Goal: Task Accomplishment & Management: Use online tool/utility

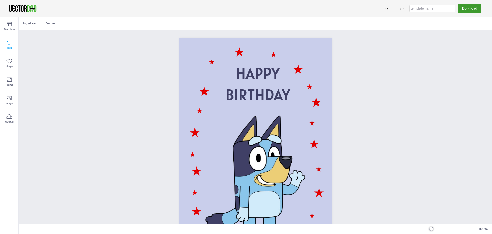
click at [11, 42] on icon at bounding box center [9, 42] width 6 height 6
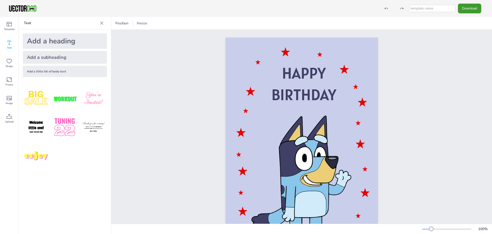
click at [59, 72] on div "Add a little bit of body text" at bounding box center [65, 71] width 84 height 11
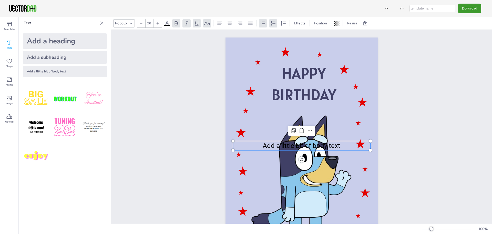
click at [58, 59] on div "Add a subheading" at bounding box center [65, 57] width 84 height 13
type input "--"
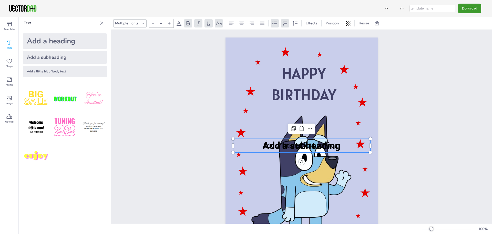
click at [56, 42] on div "Add a heading" at bounding box center [65, 40] width 84 height 15
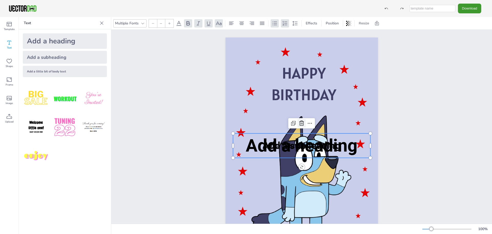
click at [299, 122] on icon at bounding box center [302, 123] width 6 height 6
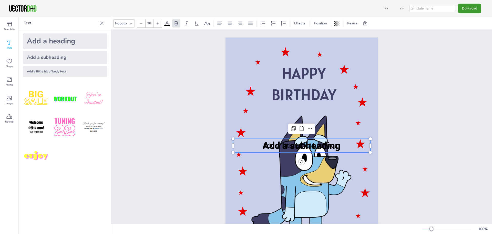
click at [292, 145] on span "Add a subheading" at bounding box center [302, 145] width 78 height 11
click at [299, 127] on icon at bounding box center [302, 128] width 6 height 6
click at [301, 144] on span "Add a little bit of body text" at bounding box center [302, 146] width 78 height 8
click at [299, 130] on icon at bounding box center [302, 130] width 6 height 6
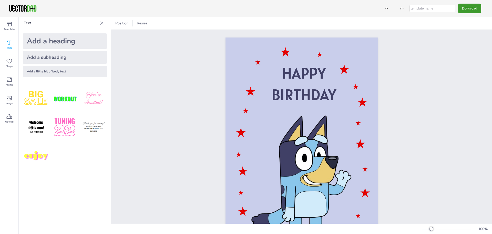
click at [56, 45] on div "Add a heading" at bounding box center [65, 40] width 84 height 15
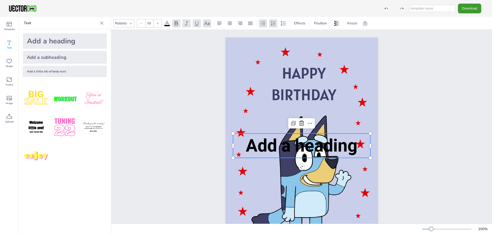
click at [358, 150] on p "Add a heading" at bounding box center [301, 145] width 137 height 24
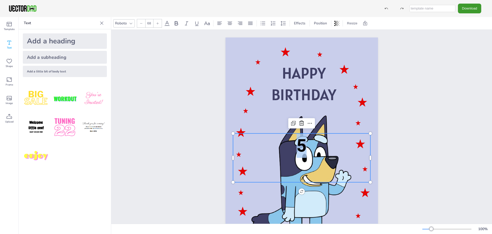
click at [469, 150] on div "HAPPY BIRTHDAY 5 5" at bounding box center [301, 145] width 381 height 231
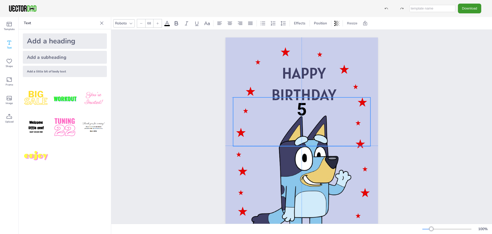
drag, startPoint x: 300, startPoint y: 144, endPoint x: 299, endPoint y: 107, distance: 36.4
click at [299, 107] on span "5" at bounding box center [302, 109] width 10 height 21
click at [302, 106] on span "5" at bounding box center [302, 109] width 10 height 21
click at [425, 113] on div "HAPPY BIRTHDAY 5" at bounding box center [301, 145] width 381 height 231
click at [302, 108] on span "5" at bounding box center [302, 109] width 10 height 21
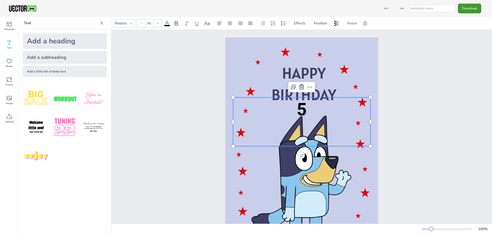
click at [298, 109] on span "5" at bounding box center [302, 109] width 10 height 21
click at [292, 109] on p "5" at bounding box center [301, 109] width 137 height 24
click at [297, 109] on span "5" at bounding box center [302, 109] width 10 height 21
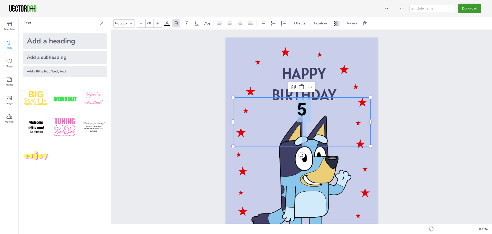
click at [297, 109] on span "5" at bounding box center [302, 109] width 10 height 21
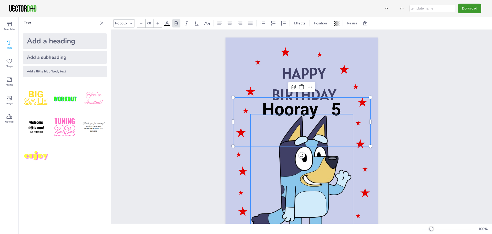
click at [350, 163] on div "HAPPY BIRTHDAY Hooray 5 Hooray 5" at bounding box center [302, 145] width 153 height 216
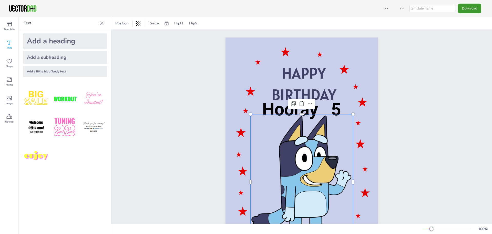
click at [309, 168] on div at bounding box center [302, 181] width 103 height 135
drag, startPoint x: 305, startPoint y: 162, endPoint x: 303, endPoint y: 146, distance: 16.1
click at [306, 162] on div at bounding box center [302, 181] width 103 height 135
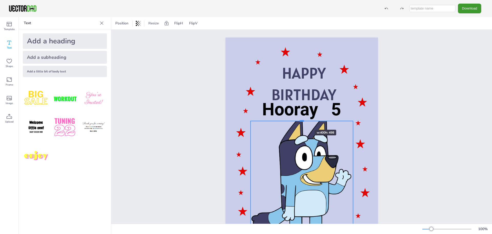
drag, startPoint x: 300, startPoint y: 113, endPoint x: 300, endPoint y: 120, distance: 7.7
click at [300, 120] on div at bounding box center [302, 121] width 5 height 2
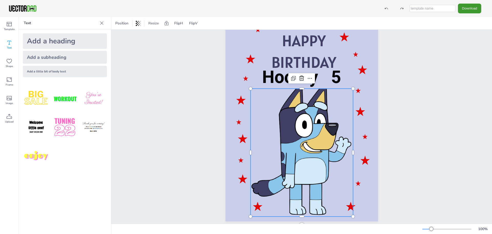
scroll to position [42, 0]
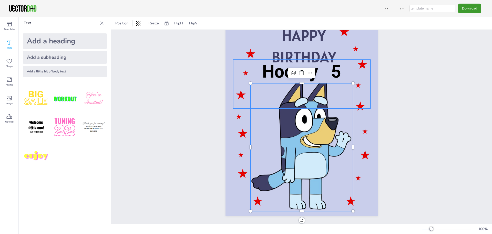
click at [308, 105] on div at bounding box center [302, 142] width 103 height 135
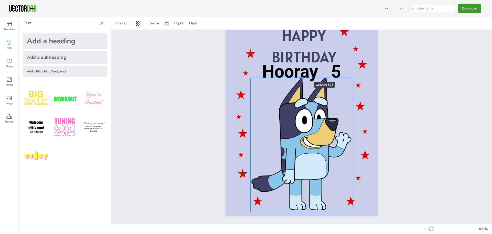
drag, startPoint x: 299, startPoint y: 79, endPoint x: 298, endPoint y: 73, distance: 6.2
click at [298, 76] on div at bounding box center [302, 78] width 103 height 4
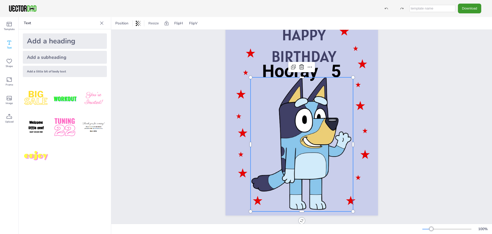
scroll to position [0, 0]
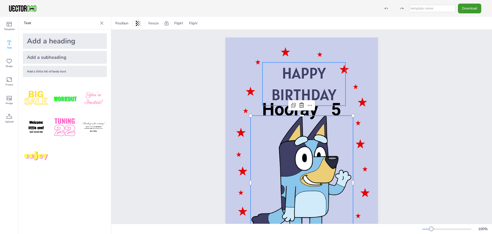
click at [304, 77] on span "HAPPY" at bounding box center [304, 73] width 44 height 20
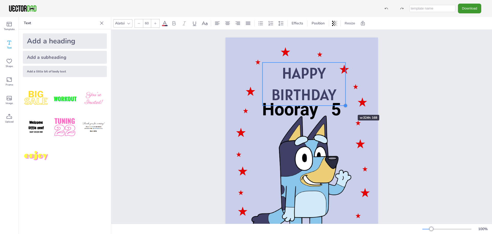
click at [344, 105] on div at bounding box center [346, 105] width 4 height 4
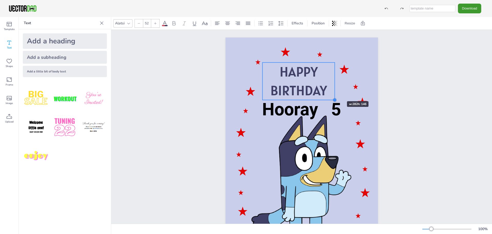
drag, startPoint x: 343, startPoint y: 105, endPoint x: 332, endPoint y: 92, distance: 17.7
click at [332, 92] on div "HAPPY BIRTHDAY Hooray 5" at bounding box center [302, 145] width 153 height 216
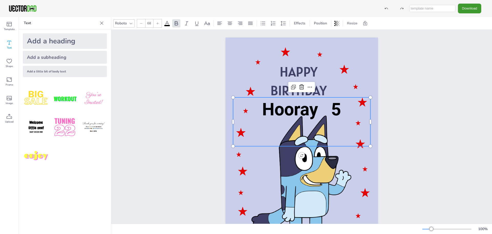
click at [308, 112] on span "Hooray 5" at bounding box center [301, 109] width 79 height 21
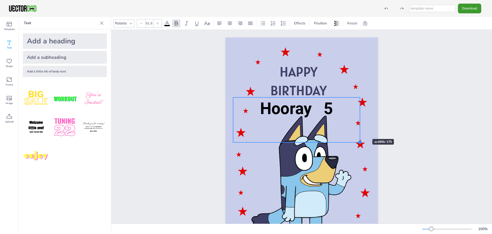
type input "61.7"
drag, startPoint x: 368, startPoint y: 145, endPoint x: 355, endPoint y: 125, distance: 23.1
click at [355, 125] on div "HAPPY BIRTHDAY Hooray 5" at bounding box center [302, 145] width 153 height 216
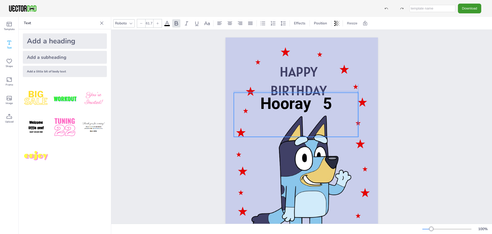
drag, startPoint x: 288, startPoint y: 108, endPoint x: 288, endPoint y: 103, distance: 5.9
click at [288, 103] on span "Hooray 5" at bounding box center [296, 103] width 72 height 19
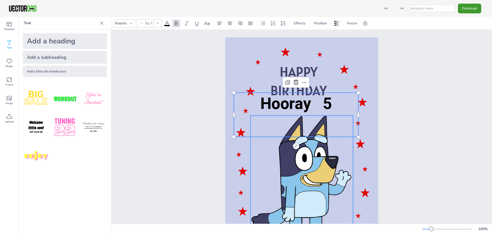
click at [347, 180] on div at bounding box center [302, 181] width 103 height 135
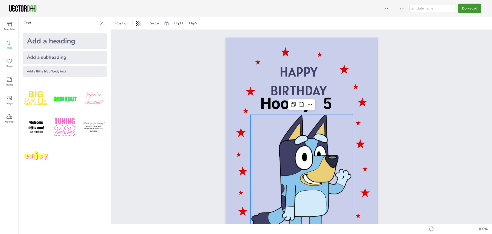
click at [402, 178] on div "HAPPY BIRTHDAY Hooray 5" at bounding box center [301, 145] width 381 height 231
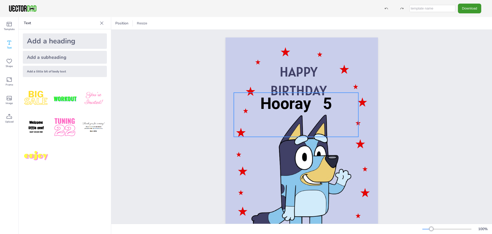
click at [292, 106] on span "Hooray 5" at bounding box center [296, 103] width 72 height 19
click at [321, 103] on span "Hooray 5" at bounding box center [296, 103] width 72 height 19
click at [305, 103] on span "Hooray 5" at bounding box center [296, 103] width 72 height 19
click at [294, 80] on icon at bounding box center [296, 82] width 6 height 6
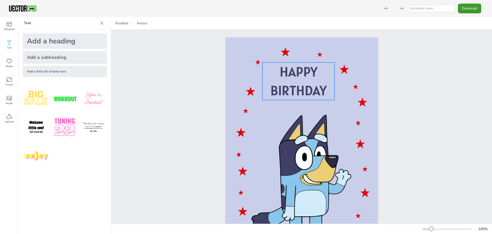
click at [307, 102] on div "HAPPY BIRTHDAY" at bounding box center [299, 83] width 72 height 43
click at [307, 106] on div at bounding box center [302, 145] width 153 height 216
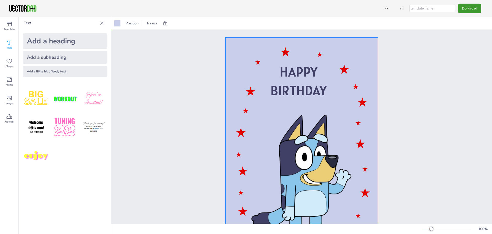
click at [289, 110] on div at bounding box center [302, 145] width 153 height 216
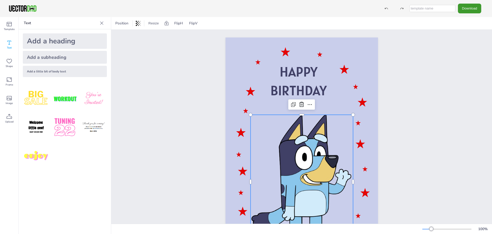
click at [296, 133] on div at bounding box center [302, 180] width 103 height 135
click at [55, 58] on div "Add a subheading" at bounding box center [65, 57] width 84 height 13
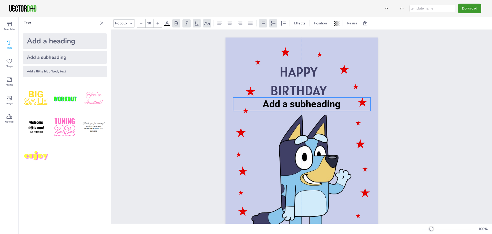
drag, startPoint x: 298, startPoint y: 148, endPoint x: 298, endPoint y: 106, distance: 41.8
click at [298, 106] on span "Add a subheading" at bounding box center [302, 103] width 78 height 11
click at [350, 103] on p "Add a subheading" at bounding box center [301, 104] width 137 height 14
click at [339, 104] on p "Add a subheading" at bounding box center [301, 104] width 137 height 14
click at [301, 106] on span "Add a subheading" at bounding box center [302, 103] width 78 height 11
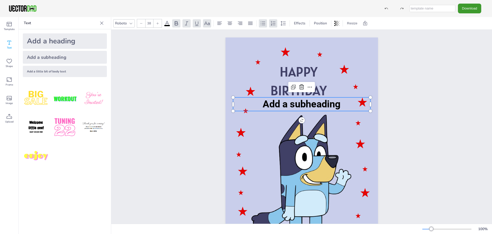
click at [301, 106] on span "Add a subheading" at bounding box center [302, 103] width 78 height 11
click at [301, 105] on span "Add a subheading" at bounding box center [302, 103] width 78 height 11
click at [309, 87] on icon at bounding box center [310, 87] width 6 height 6
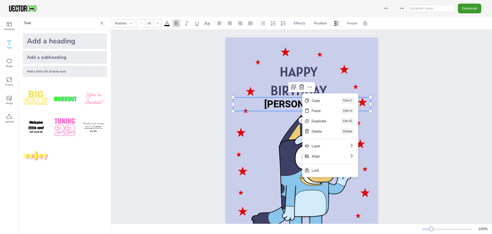
click at [291, 86] on icon at bounding box center [294, 87] width 6 height 6
type input "--"
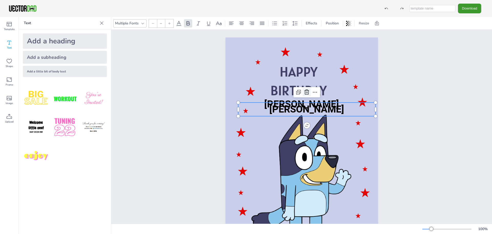
click at [308, 91] on icon at bounding box center [307, 92] width 6 height 6
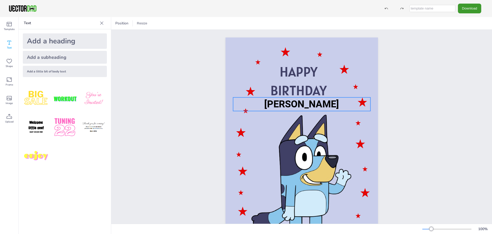
click at [310, 101] on span "[PERSON_NAME]" at bounding box center [301, 103] width 75 height 11
click at [294, 103] on span "[PERSON_NAME]" at bounding box center [301, 103] width 75 height 11
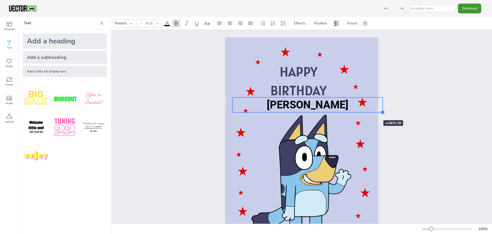
type input "42.3"
drag, startPoint x: 367, startPoint y: 109, endPoint x: 365, endPoint y: 111, distance: 3.2
click at [365, 111] on div "HAPPY BIRTHDAY [PERSON_NAME]" at bounding box center [302, 145] width 153 height 216
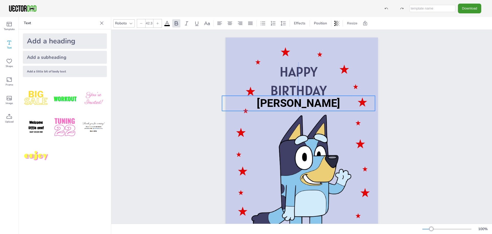
drag, startPoint x: 310, startPoint y: 102, endPoint x: 299, endPoint y: 100, distance: 10.6
click at [299, 100] on span "[PERSON_NAME]" at bounding box center [298, 103] width 83 height 13
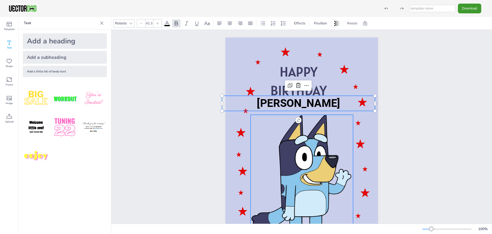
click at [348, 127] on div at bounding box center [302, 180] width 103 height 135
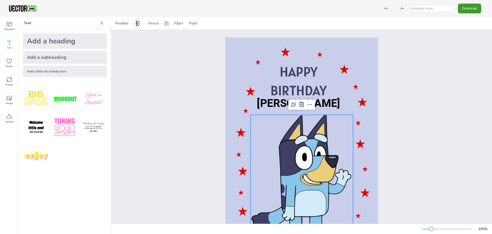
click at [419, 149] on div "HAPPY BIRTHDAY [PERSON_NAME]" at bounding box center [301, 145] width 381 height 231
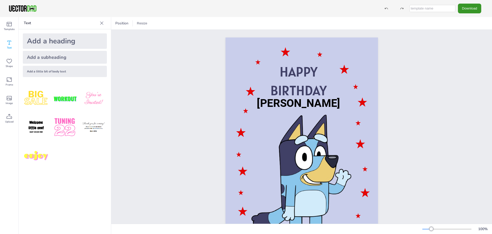
click at [465, 9] on button "Download" at bounding box center [469, 8] width 23 height 9
click at [465, 7] on button "Download" at bounding box center [469, 8] width 23 height 9
click at [286, 125] on div at bounding box center [302, 180] width 103 height 135
click at [100, 24] on icon at bounding box center [101, 23] width 5 height 5
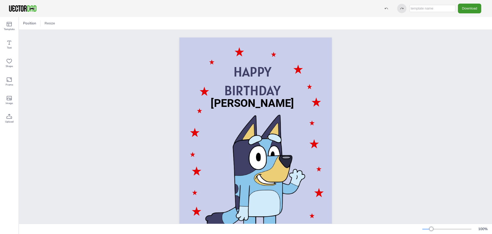
click at [402, 9] on icon at bounding box center [402, 9] width 4 height 4
click at [473, 10] on button "Download" at bounding box center [469, 8] width 23 height 9
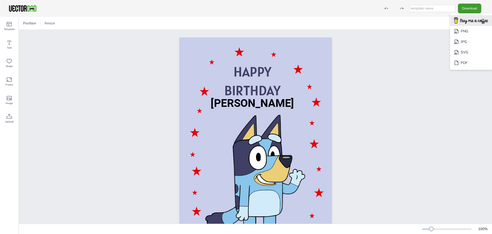
click at [469, 20] on img "Download" at bounding box center [471, 21] width 41 height 10
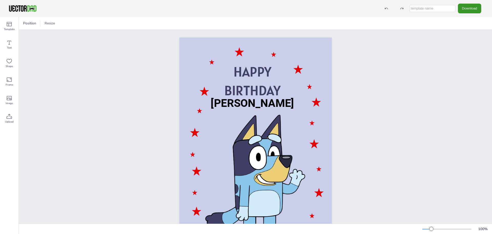
click at [466, 10] on button "Download" at bounding box center [469, 8] width 23 height 9
click at [462, 42] on li "JPG" at bounding box center [471, 41] width 42 height 11
